Goal: Transaction & Acquisition: Purchase product/service

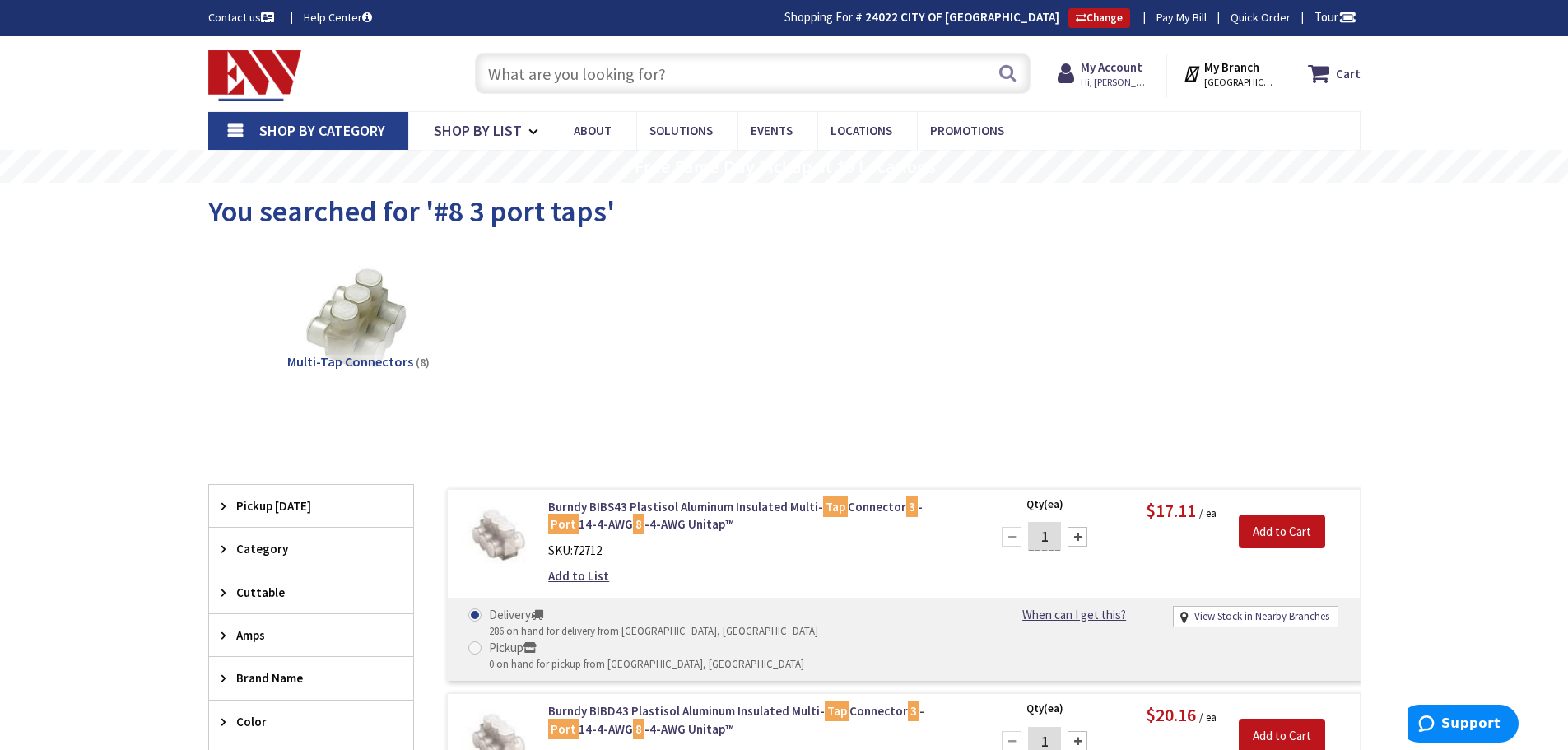
click at [565, 78] on input "text" at bounding box center [753, 73] width 556 height 42
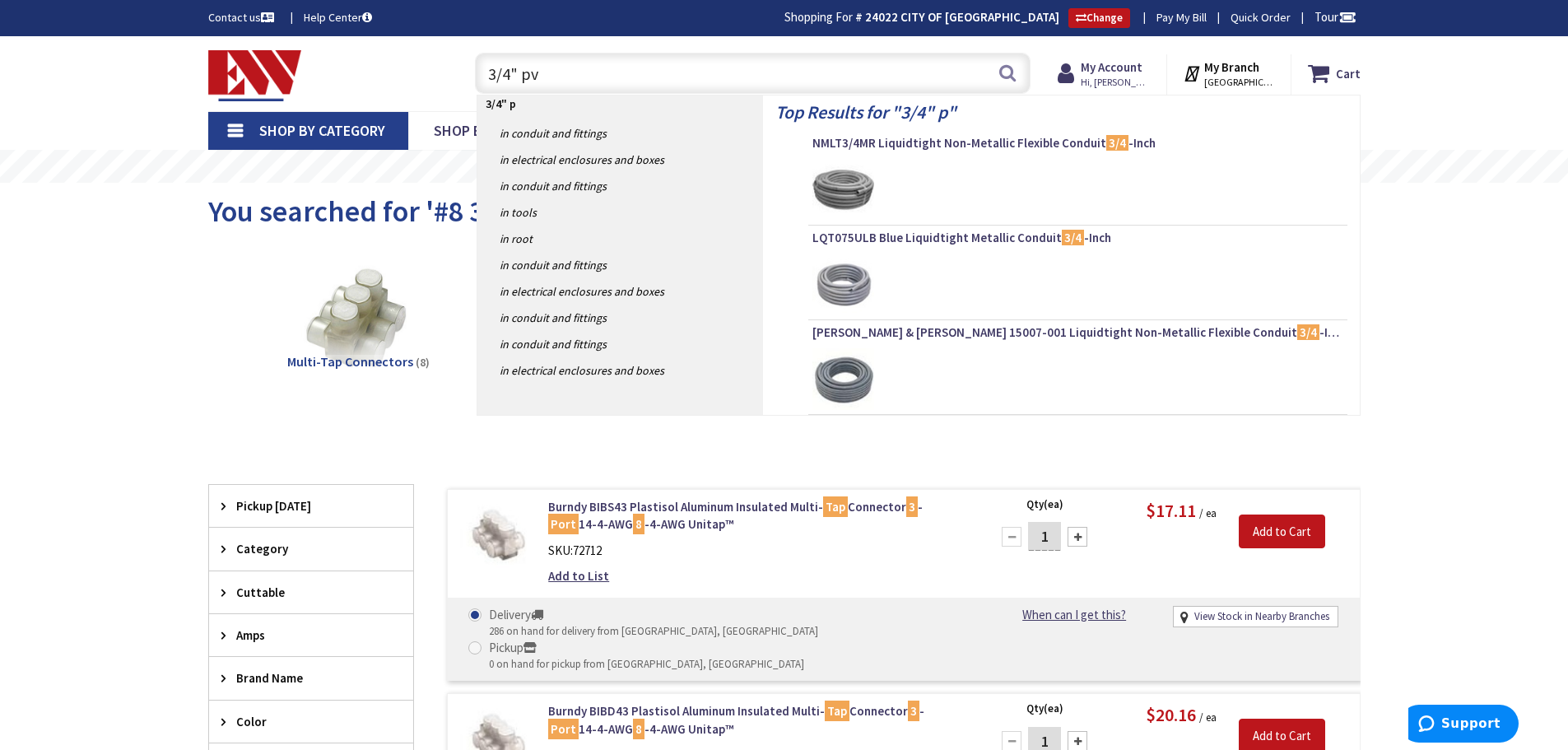
type input "3/4" pvc"
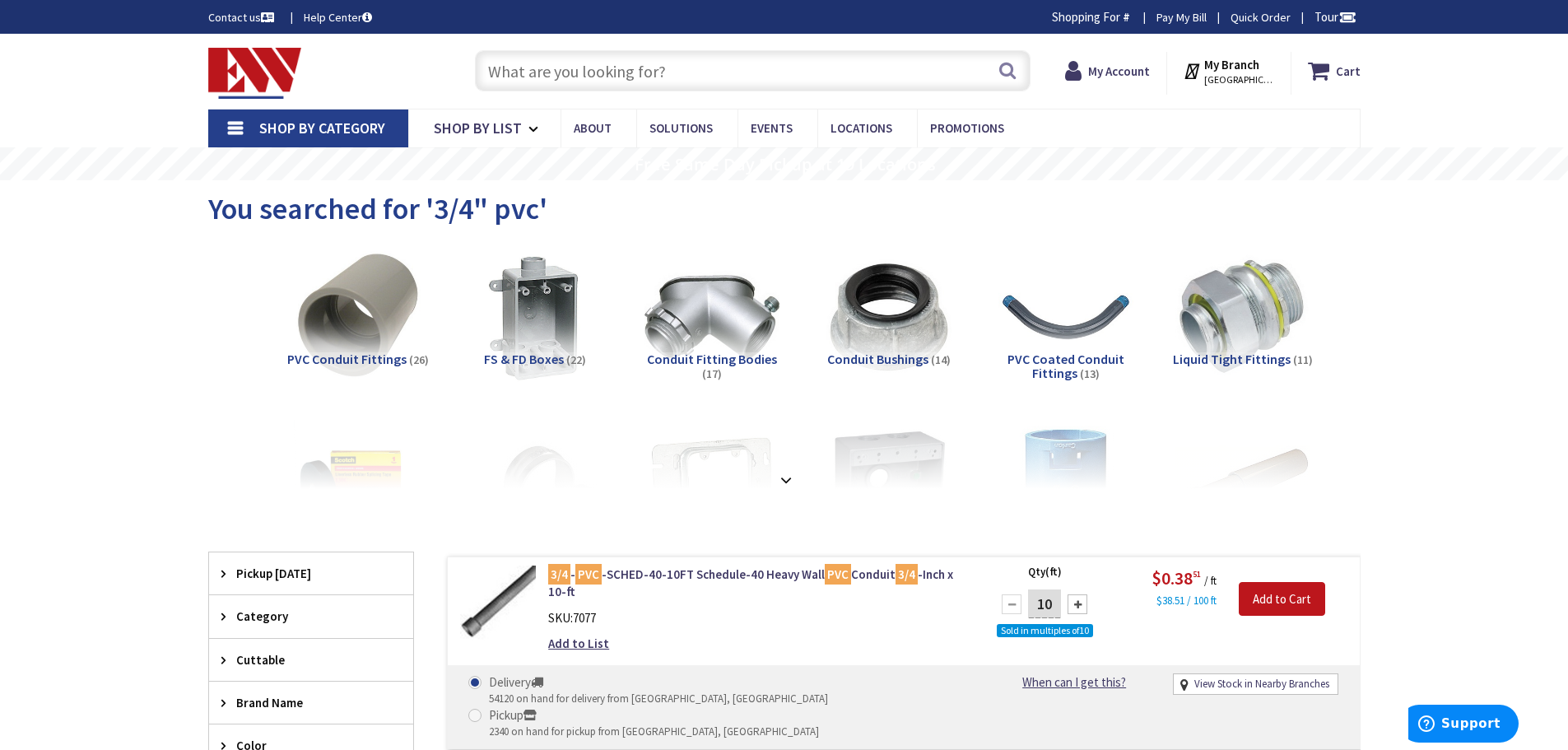
type input "[STREET_ADDRESS]"
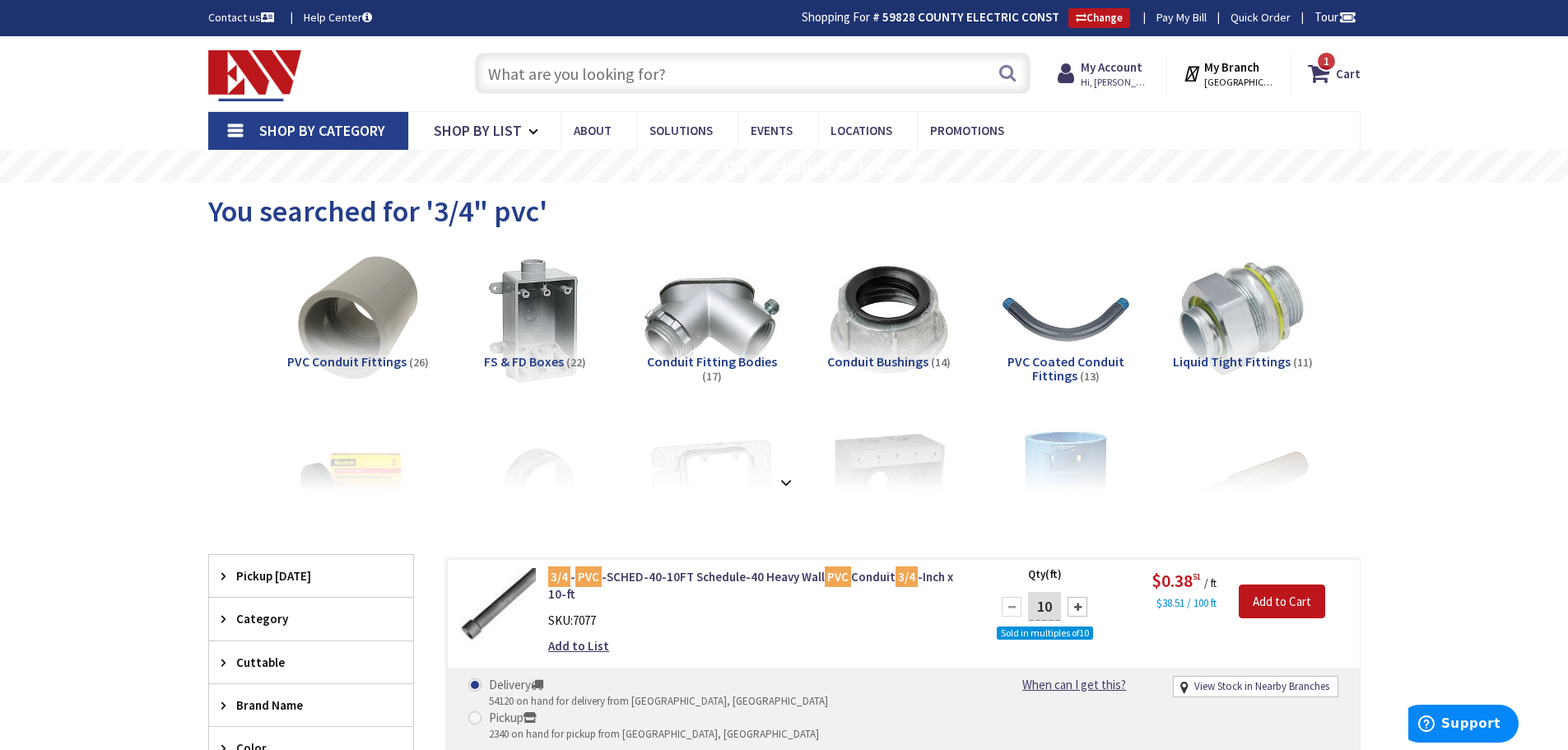
click at [678, 59] on input "text" at bounding box center [753, 73] width 556 height 42
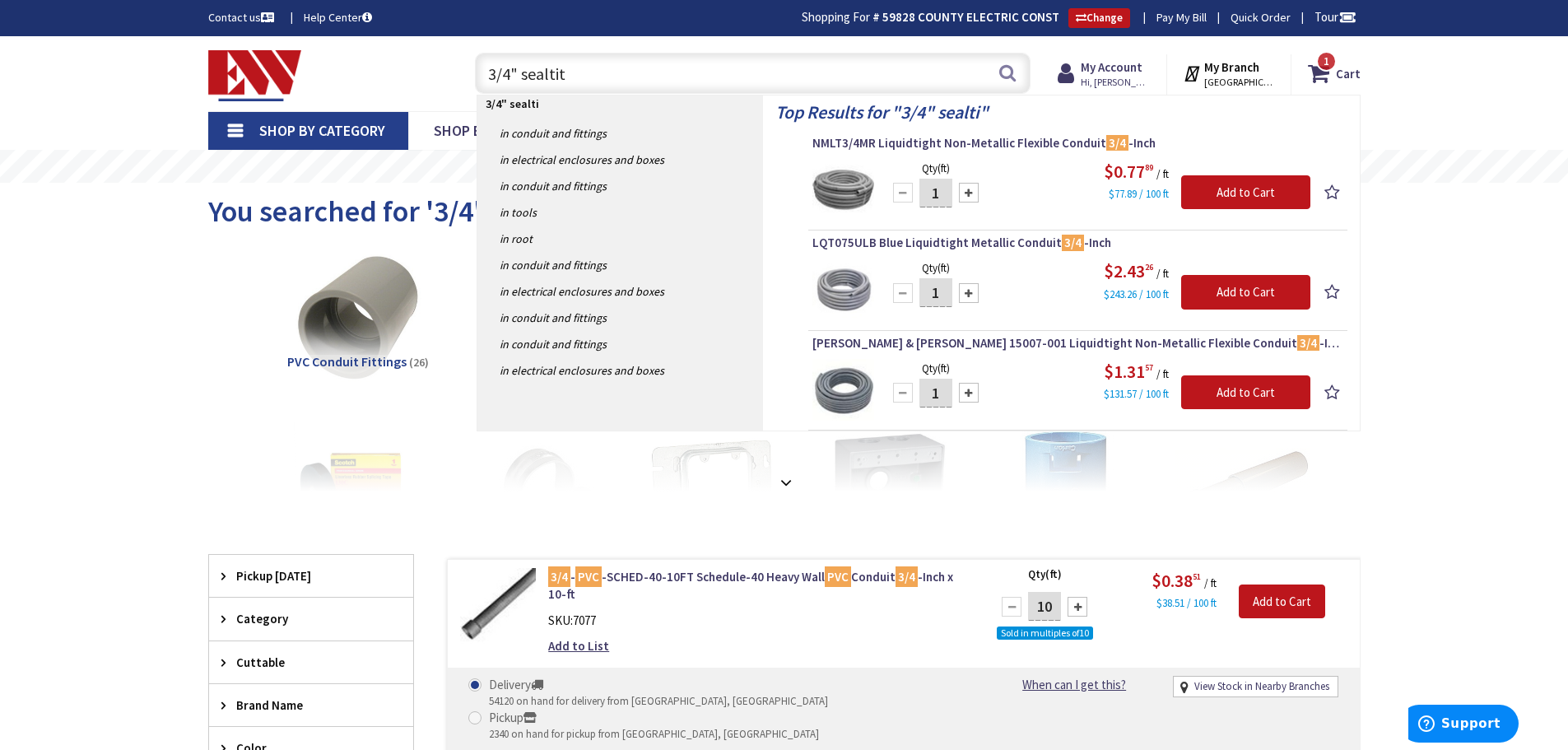
type input "3/4" sealtite"
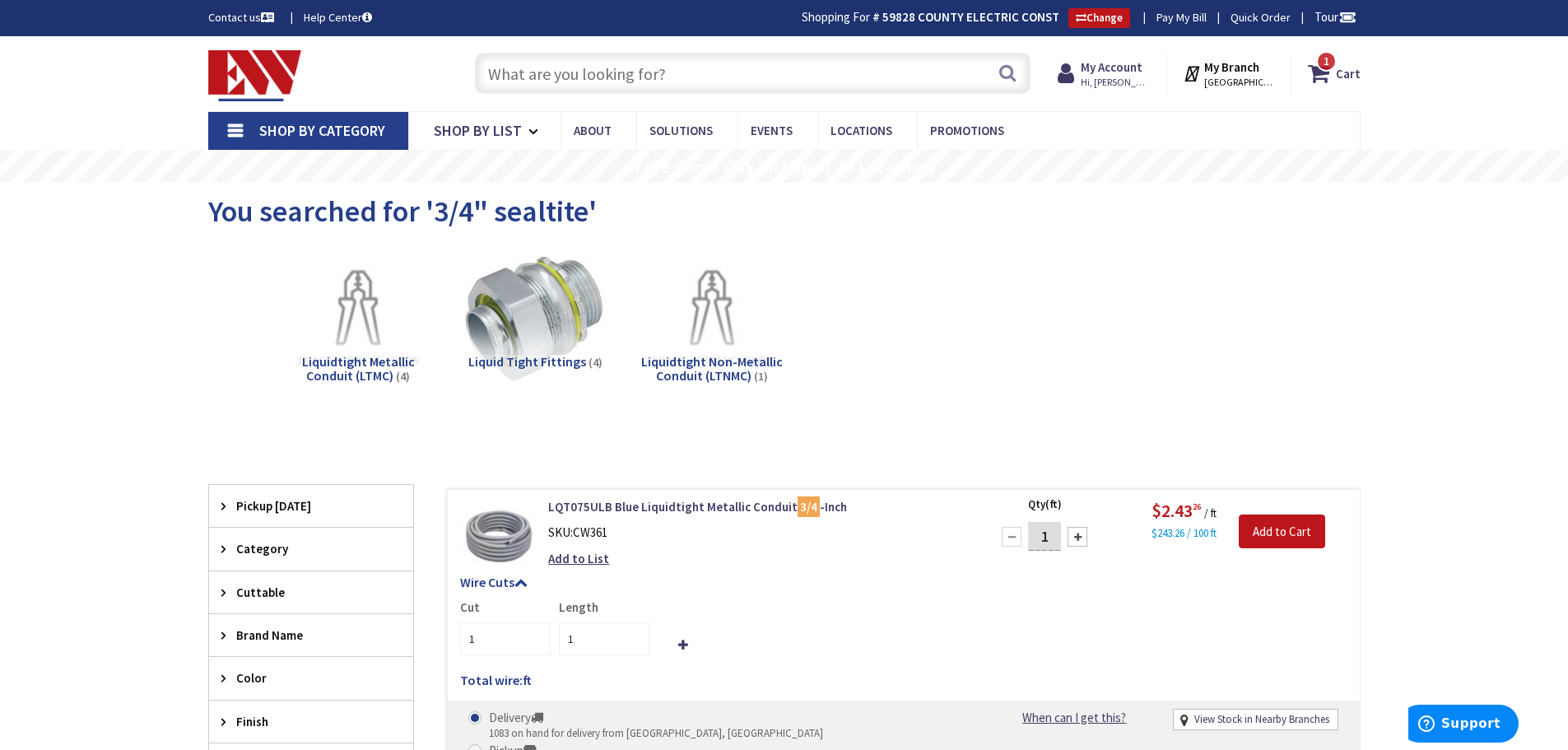
click at [510, 311] on img at bounding box center [534, 319] width 149 height 149
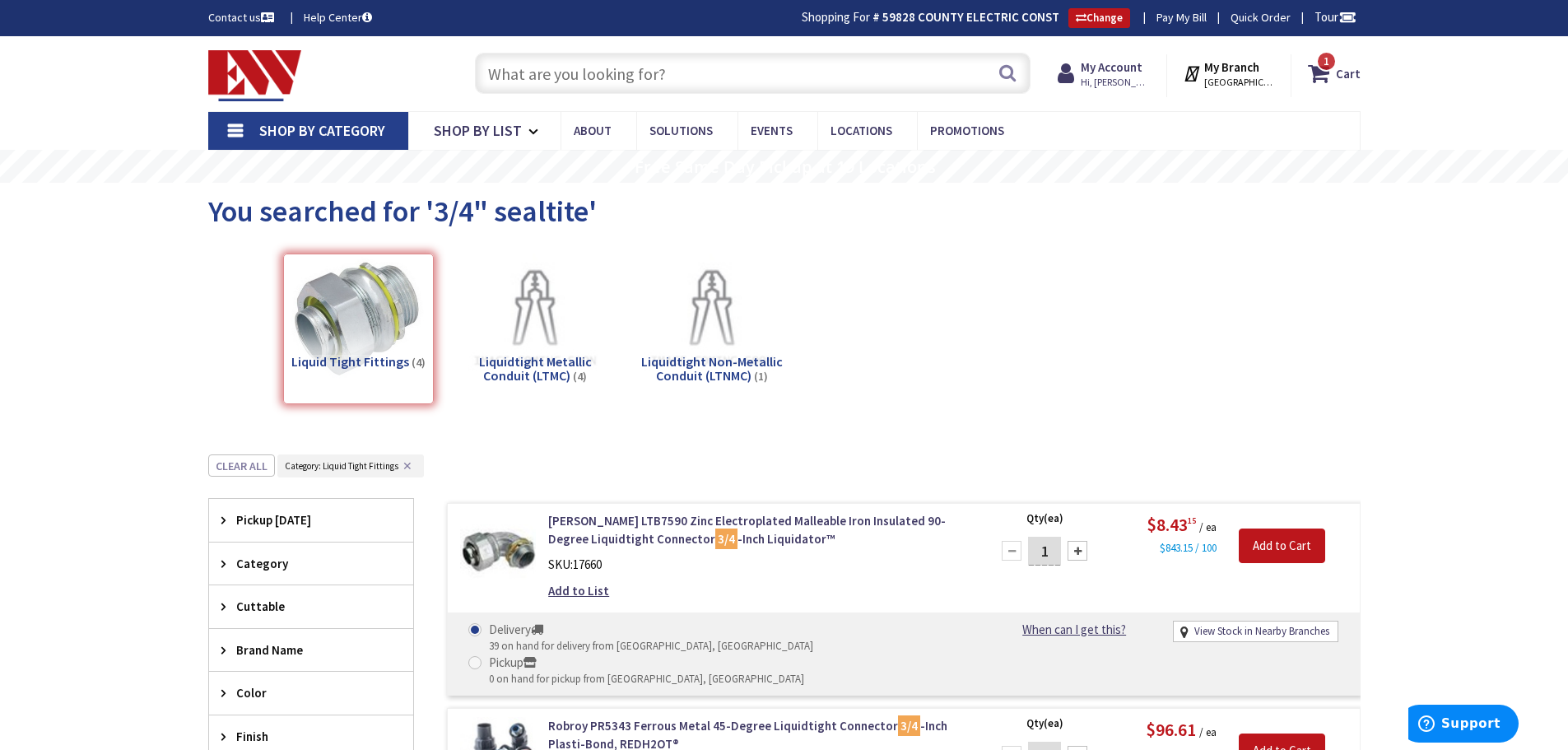
click at [553, 76] on input "text" at bounding box center [753, 73] width 556 height 42
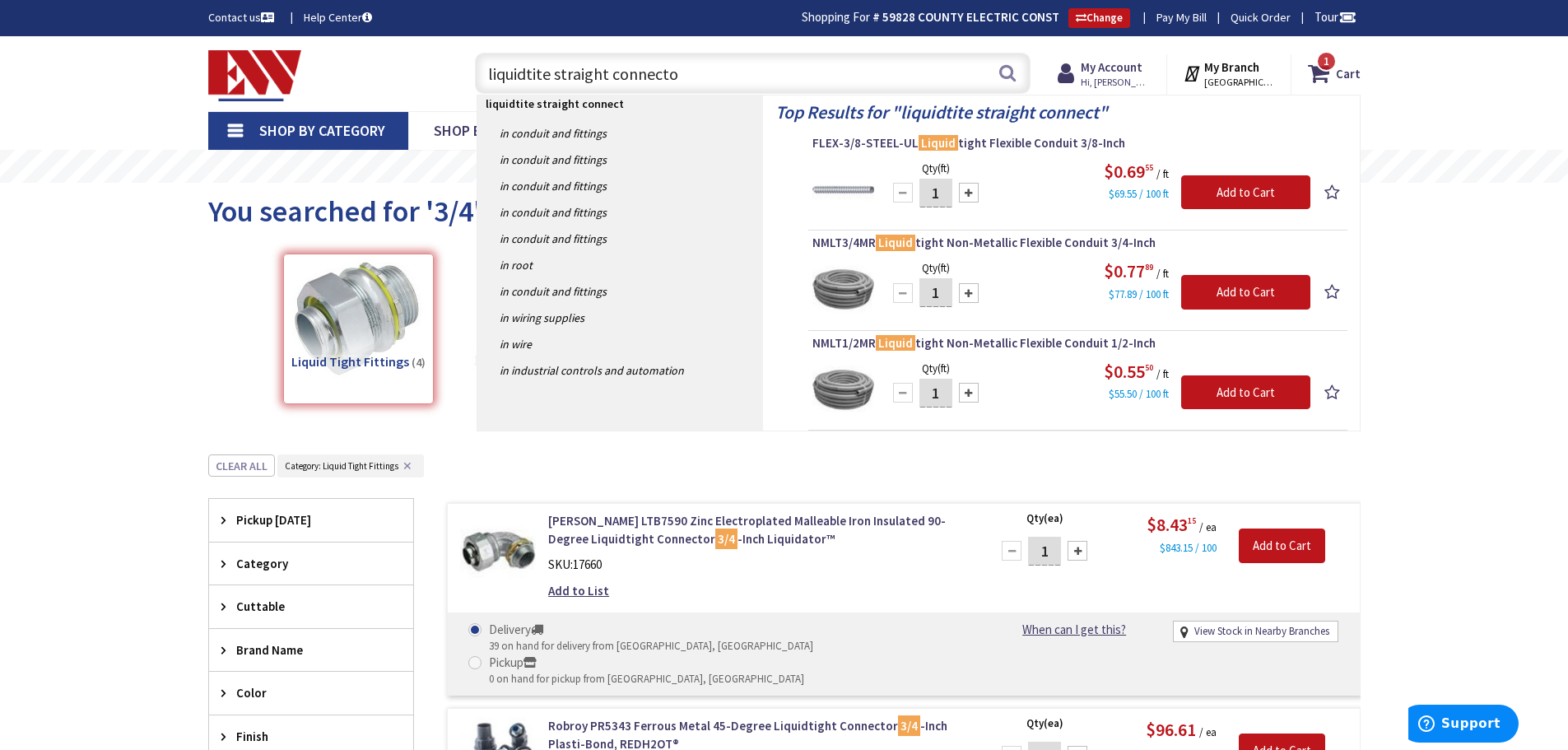
type input "liquidtite straight connector"
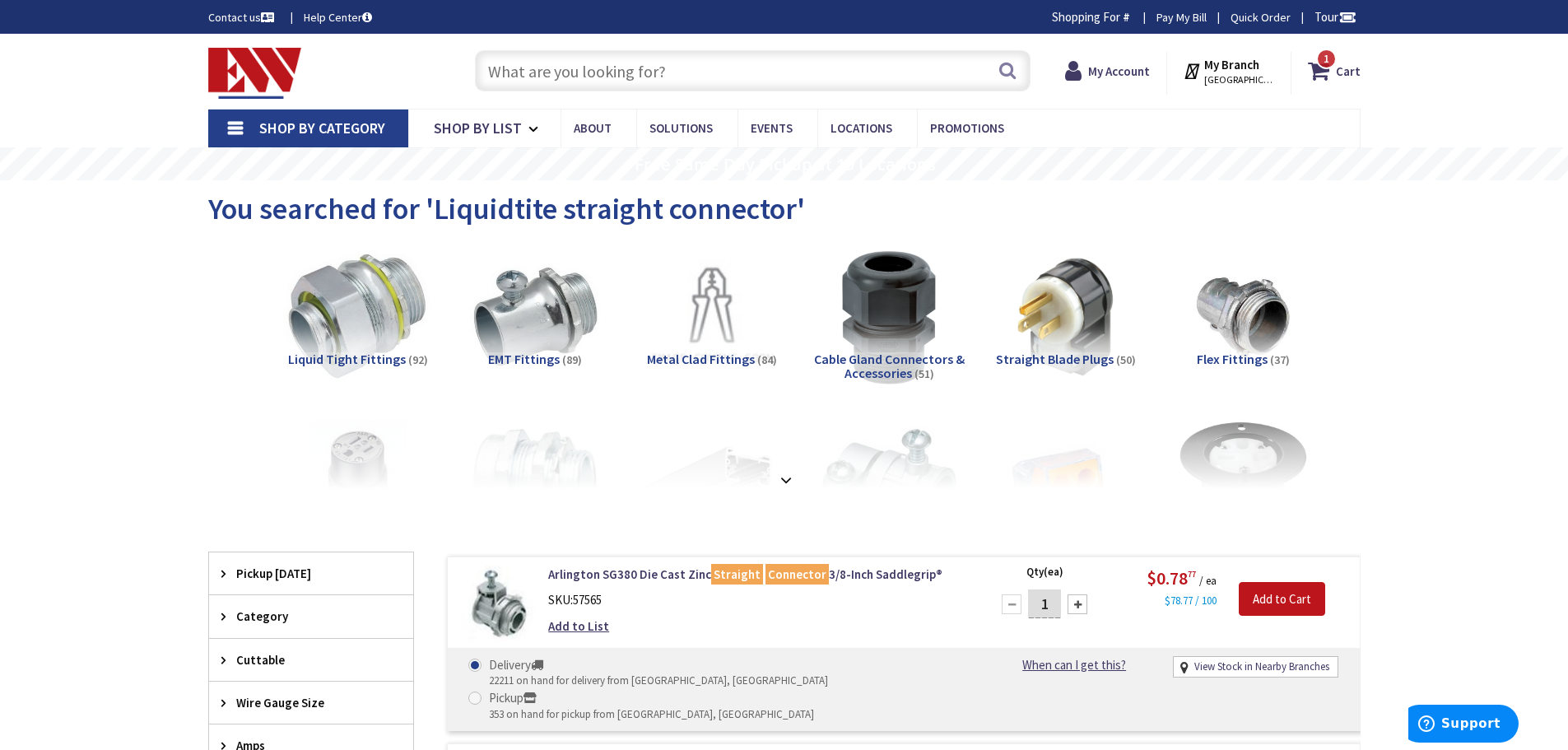
click at [349, 345] on img at bounding box center [357, 317] width 149 height 149
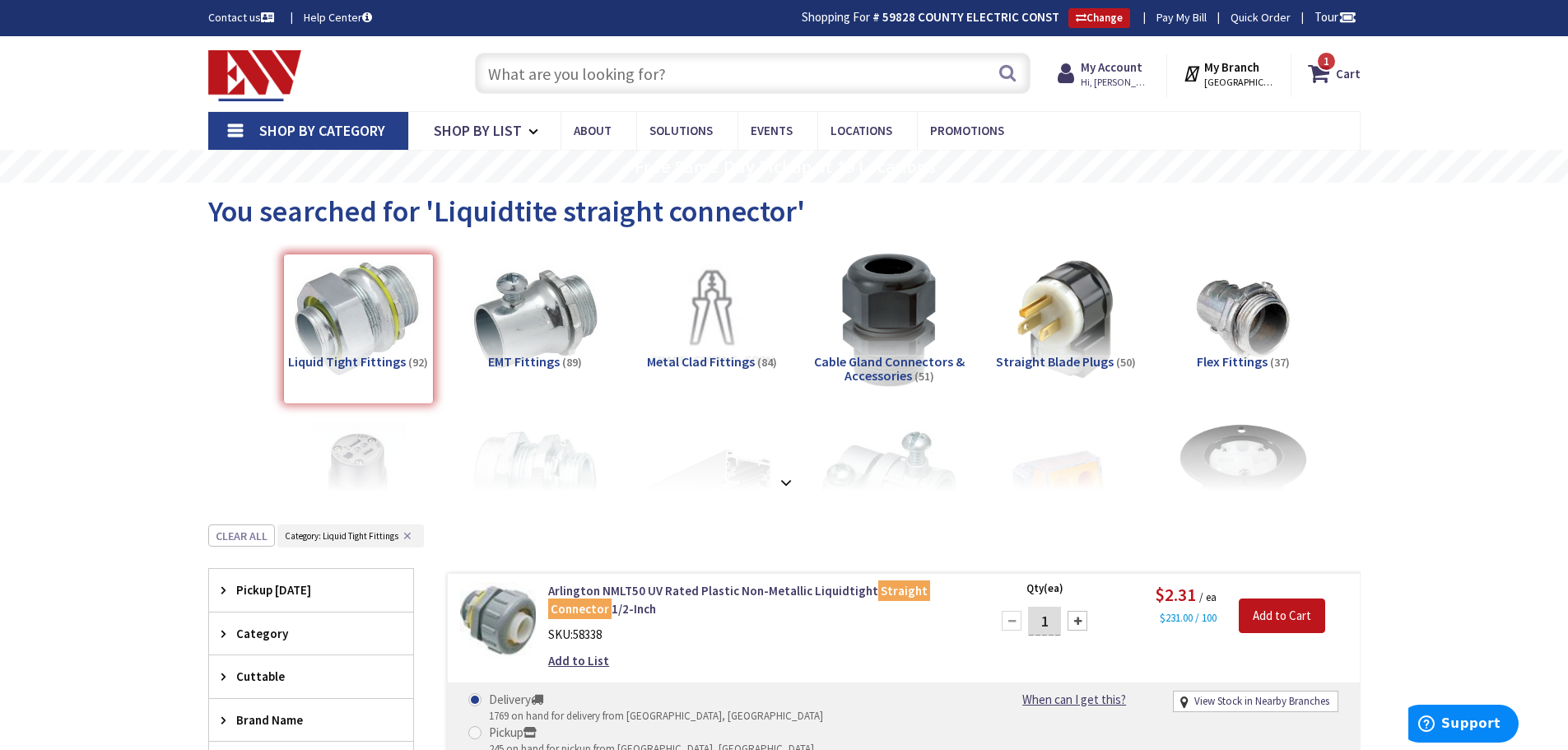
click at [486, 80] on input "text" at bounding box center [753, 73] width 556 height 42
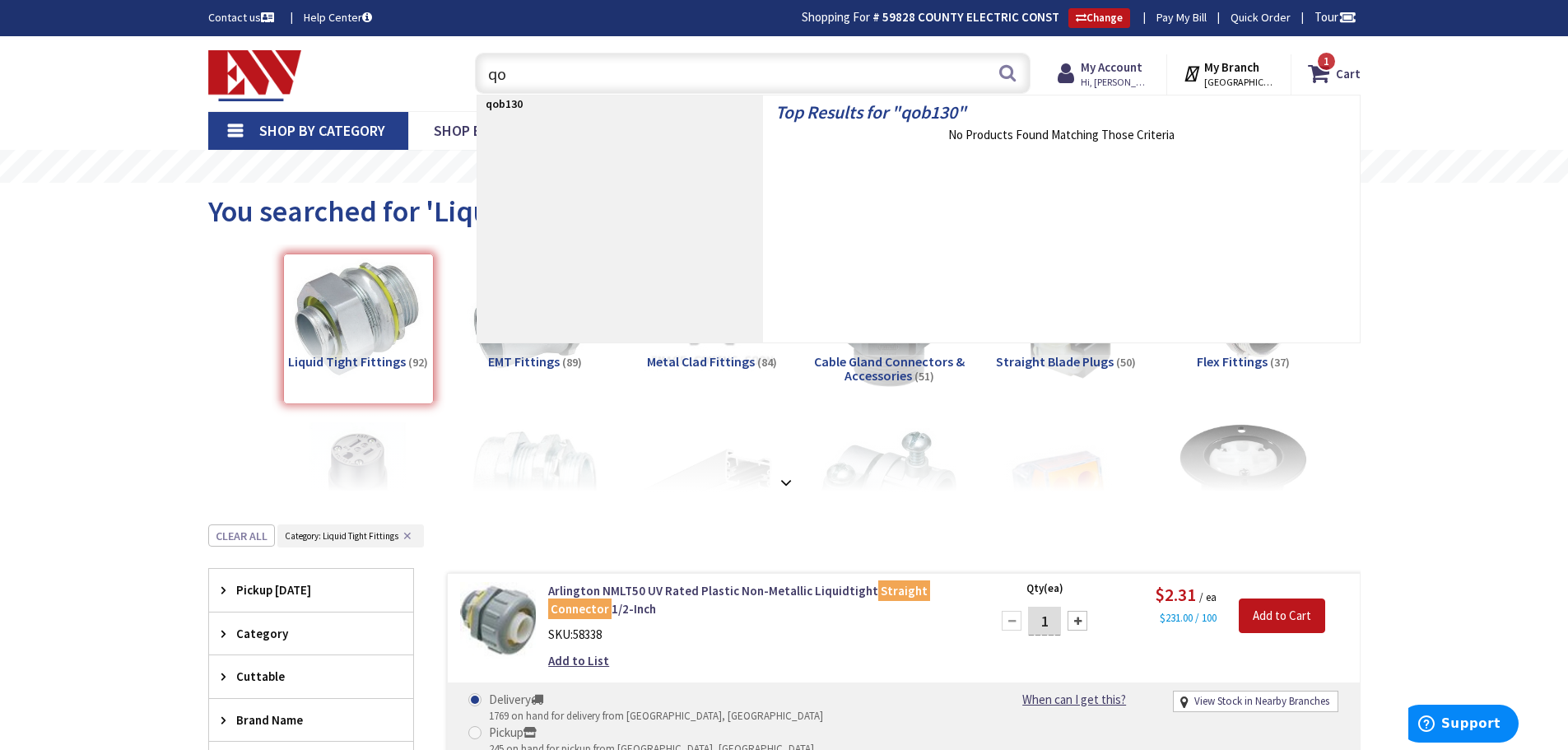
type input "q"
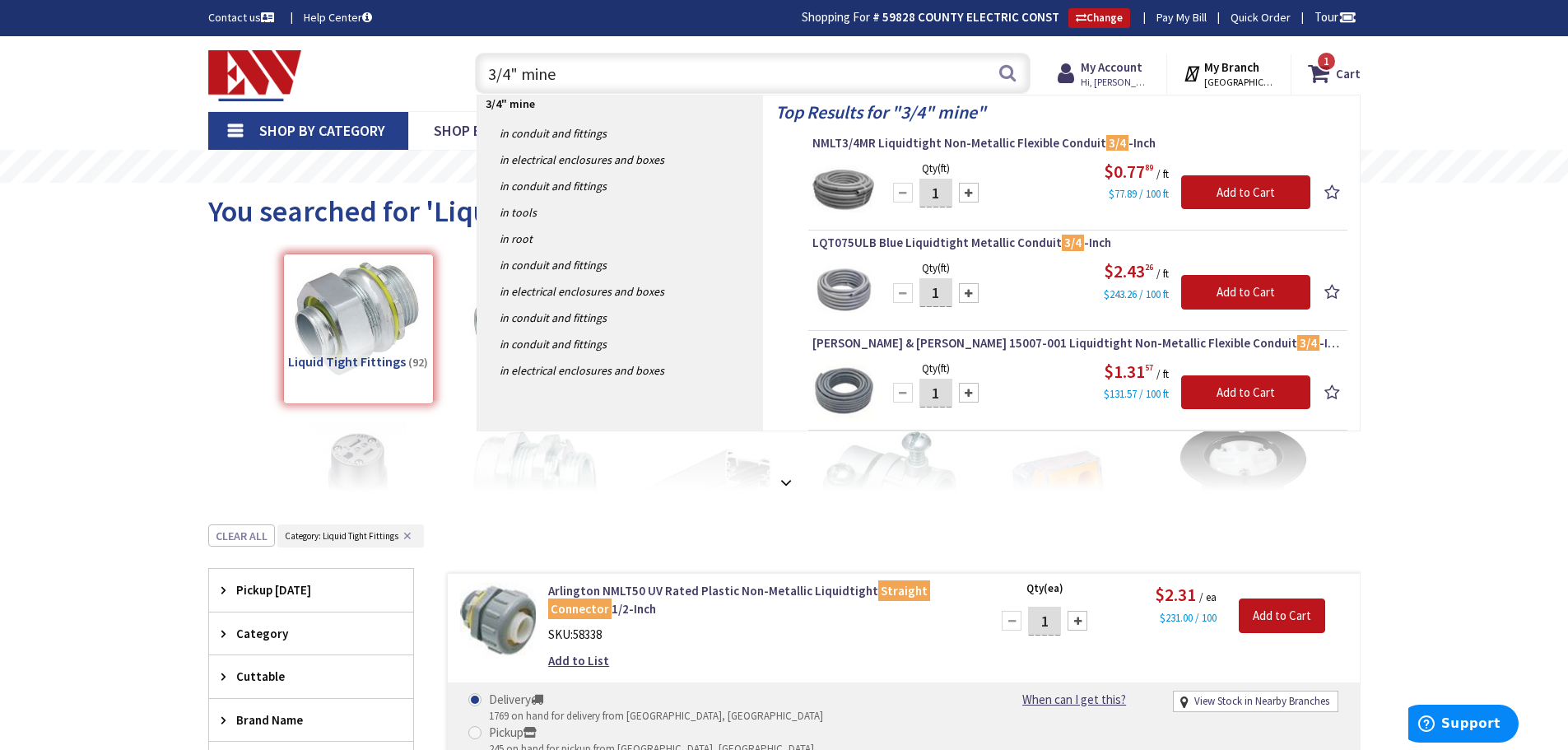
type input "3/4" miner"
